Goal: Task Accomplishment & Management: Use online tool/utility

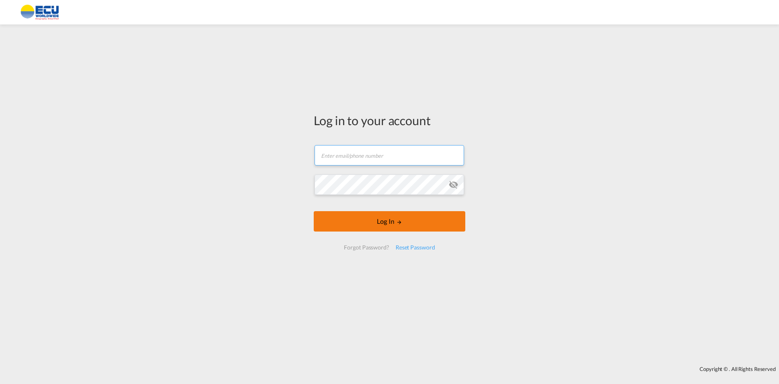
type input "AndreaTumiati@ecuworldwide.com"
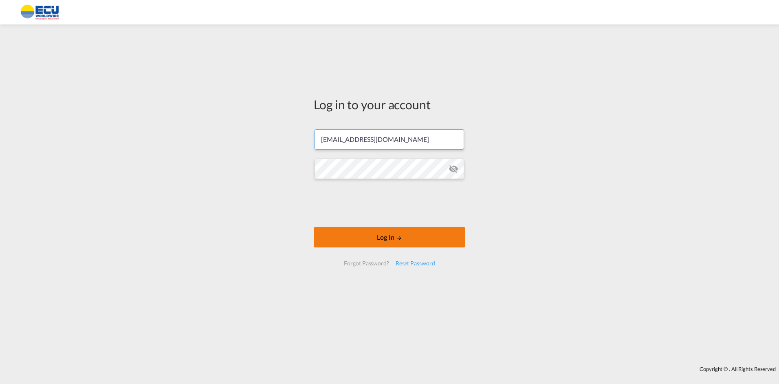
click at [388, 223] on form "AndreaTumiati@ecuworldwide.com Log In Forgot Password? Reset Password" at bounding box center [389, 197] width 151 height 153
click at [382, 237] on button "Log In" at bounding box center [389, 237] width 151 height 20
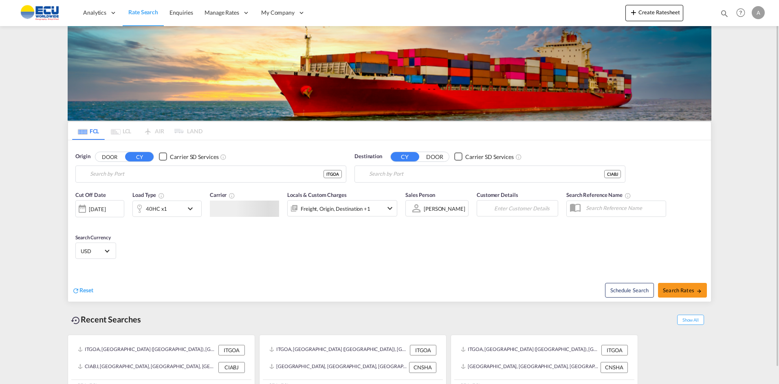
type input "[GEOGRAPHIC_DATA] ([GEOGRAPHIC_DATA]), [GEOGRAPHIC_DATA]"
type input "[GEOGRAPHIC_DATA], CIABJ"
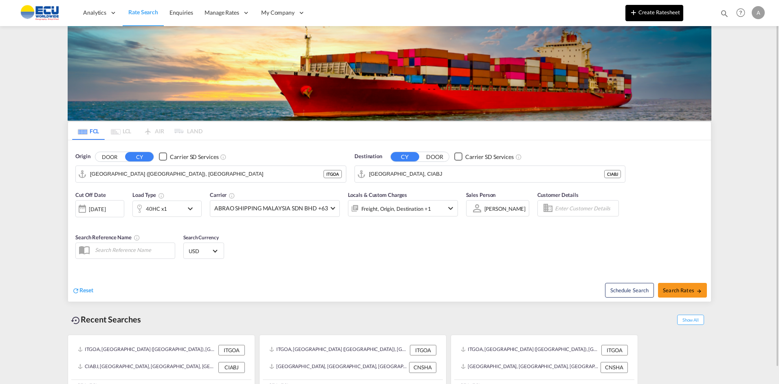
click at [638, 10] on md-icon "icon-plus 400-fg" at bounding box center [633, 12] width 10 height 10
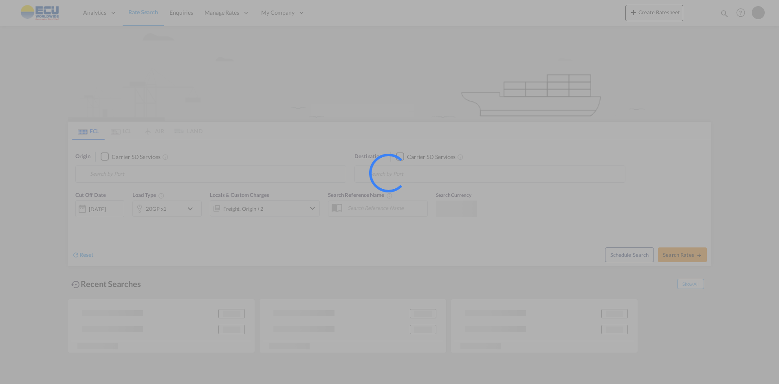
type input "[GEOGRAPHIC_DATA] ([GEOGRAPHIC_DATA]), [GEOGRAPHIC_DATA]"
type input "[GEOGRAPHIC_DATA], CIABJ"
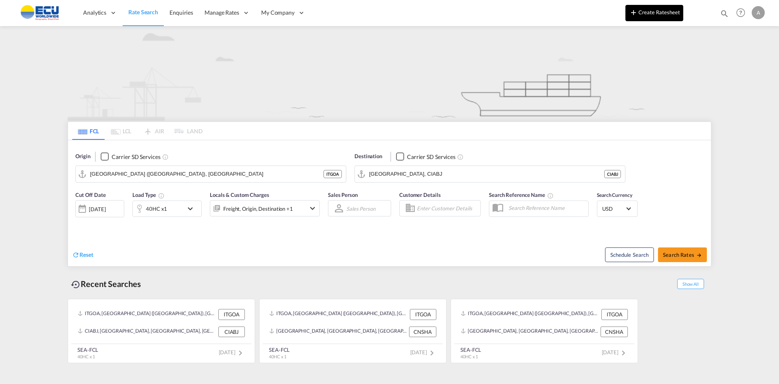
click at [654, 13] on button "Create Ratesheet" at bounding box center [654, 13] width 58 height 16
